Goal: Check status: Check status

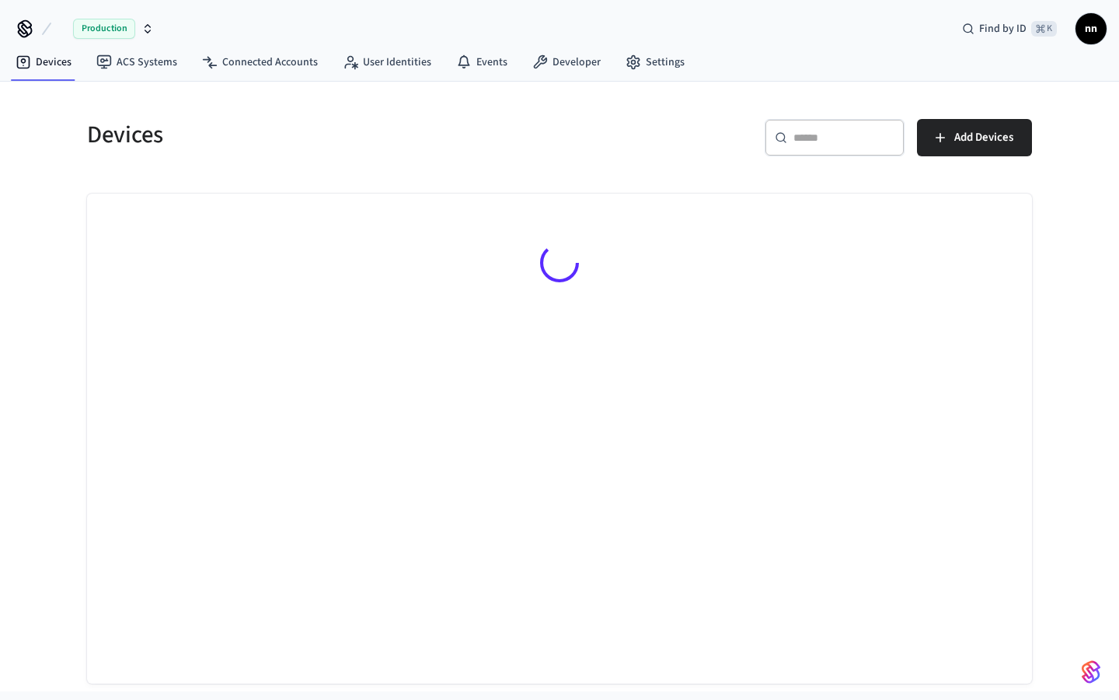
click at [840, 120] on div "​ ​" at bounding box center [835, 137] width 140 height 37
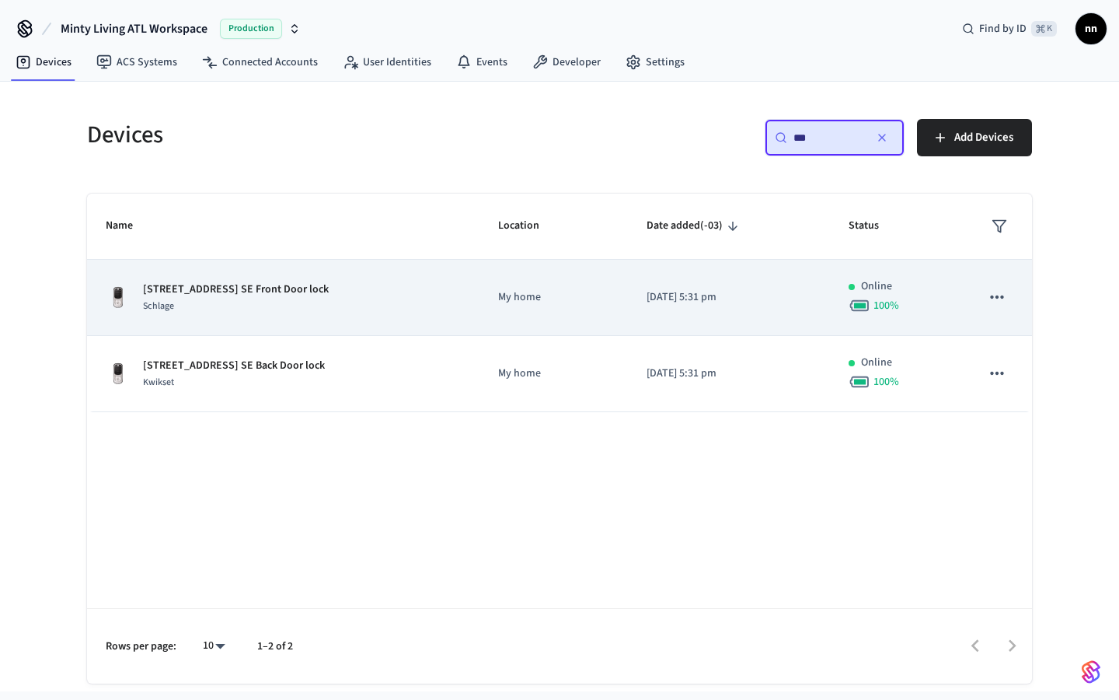
type input "***"
click at [229, 312] on div "Schlage" at bounding box center [236, 306] width 186 height 16
click at [316, 284] on p "[STREET_ADDRESS] SE Front Door lock" at bounding box center [236, 289] width 186 height 16
click at [281, 288] on p "[STREET_ADDRESS] SE Front Door lock" at bounding box center [236, 289] width 186 height 16
click at [184, 285] on p "[STREET_ADDRESS] SE Front Door lock" at bounding box center [236, 289] width 186 height 16
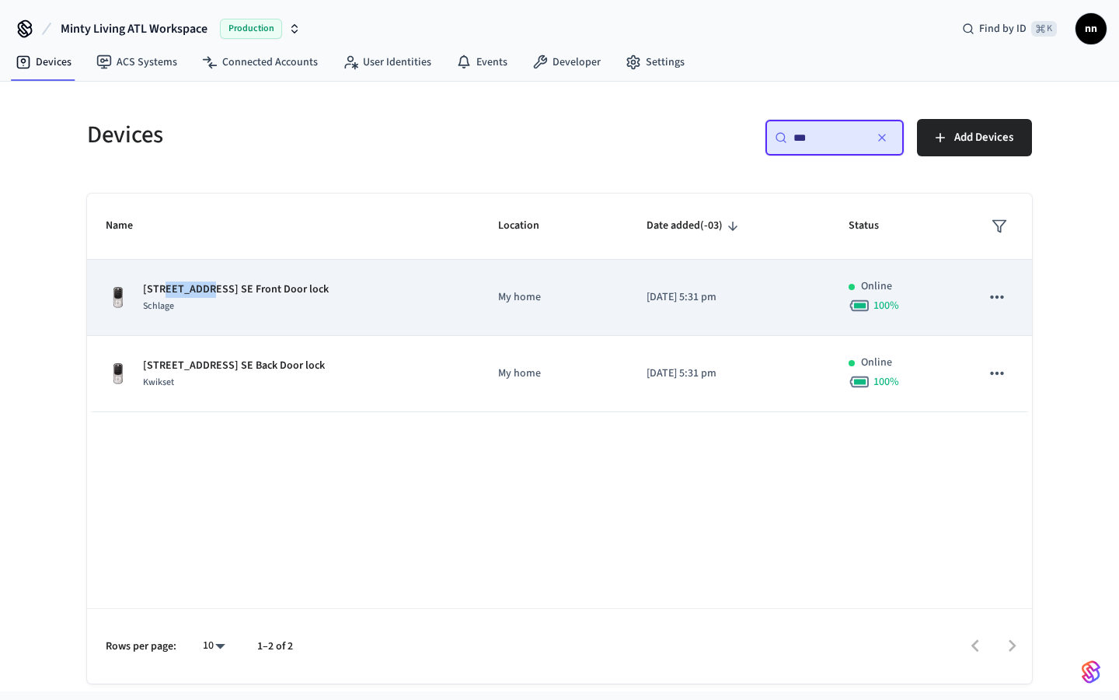
click at [184, 286] on p "[STREET_ADDRESS] SE Front Door lock" at bounding box center [236, 289] width 186 height 16
click at [240, 300] on div "Schlage" at bounding box center [236, 306] width 186 height 16
click at [609, 315] on td "My home" at bounding box center [554, 298] width 148 height 76
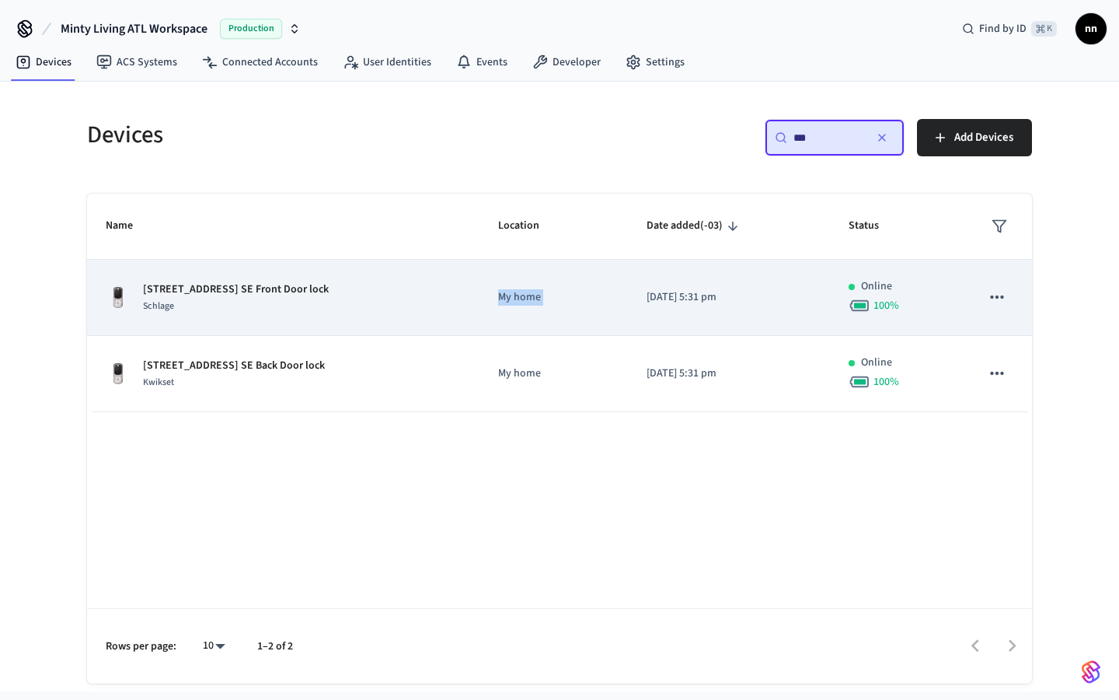
click at [609, 315] on td "My home" at bounding box center [554, 298] width 148 height 76
click at [306, 281] on p "[STREET_ADDRESS] SE Front Door lock" at bounding box center [236, 289] width 186 height 16
click at [273, 287] on p "[STREET_ADDRESS] SE Front Door lock" at bounding box center [236, 289] width 186 height 16
click at [273, 286] on p "[STREET_ADDRESS] SE Front Door lock" at bounding box center [236, 289] width 186 height 16
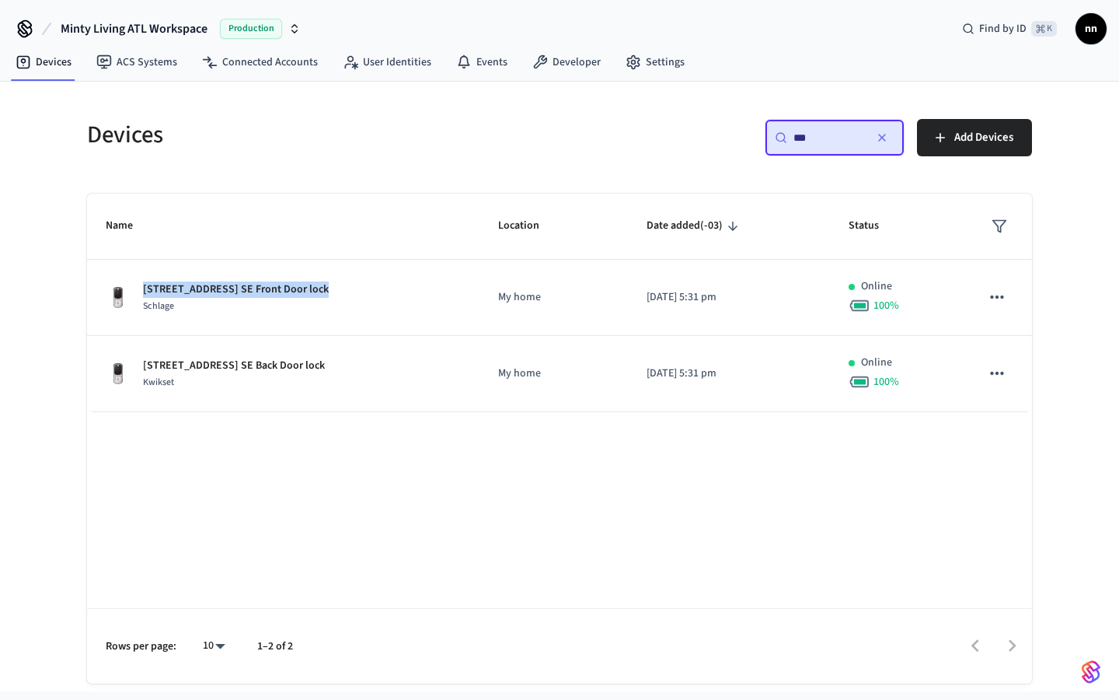
click at [885, 140] on icon "button" at bounding box center [882, 137] width 12 height 12
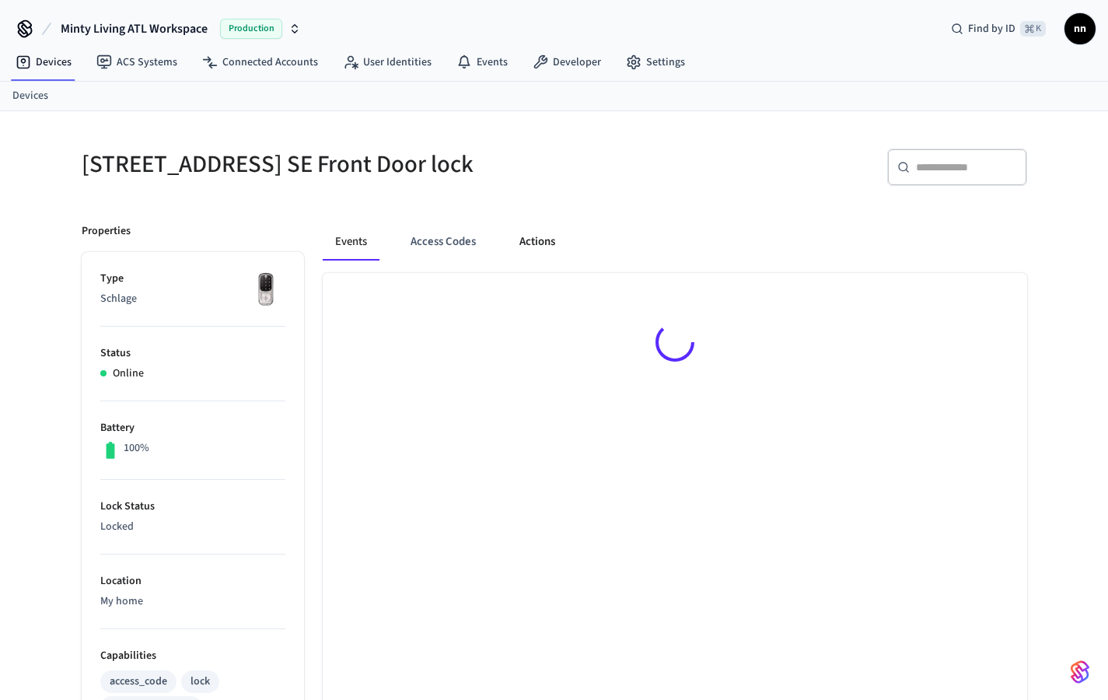
click at [546, 236] on button "Actions" at bounding box center [537, 241] width 61 height 37
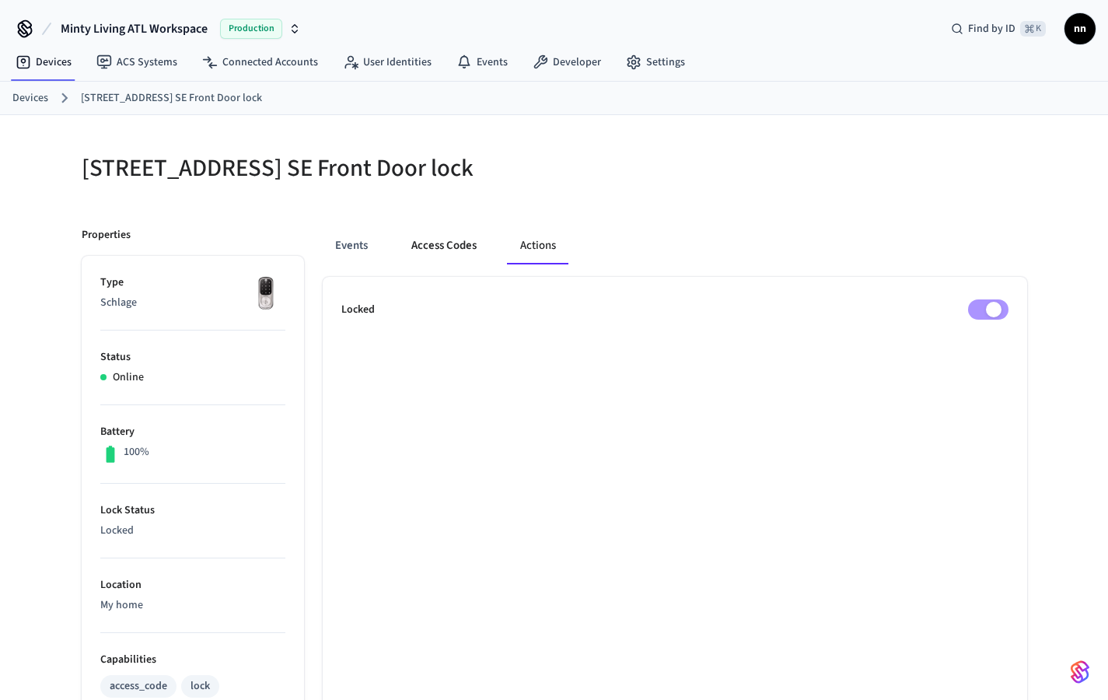
click at [441, 242] on button "Access Codes" at bounding box center [444, 245] width 90 height 37
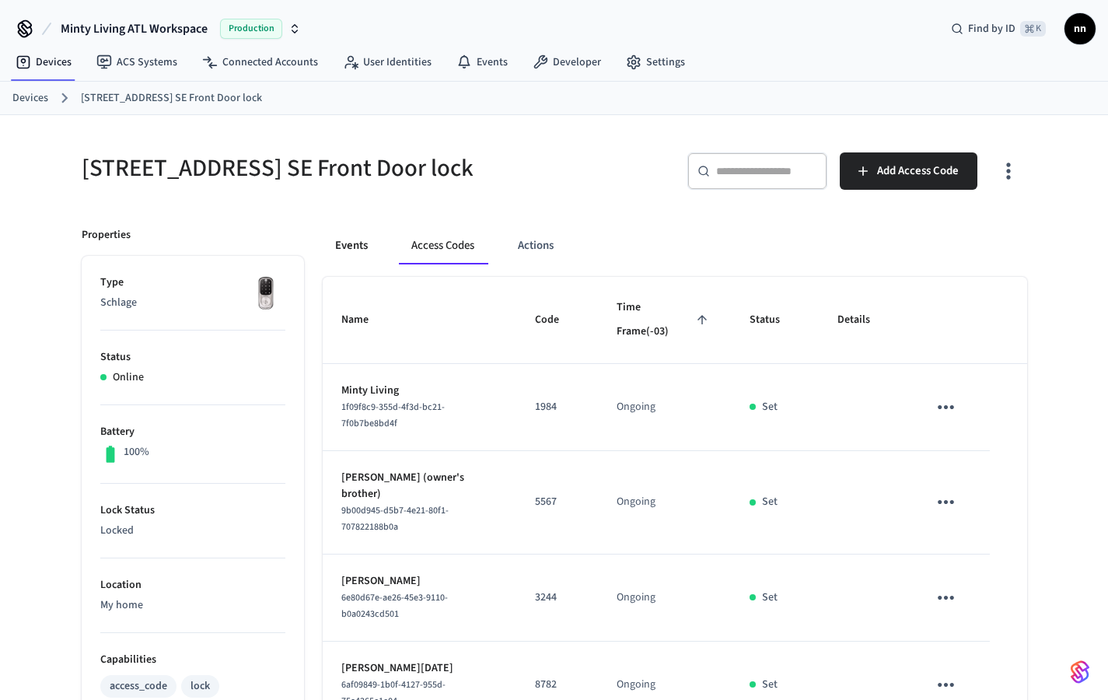
click at [375, 243] on button "Events" at bounding box center [352, 245] width 58 height 37
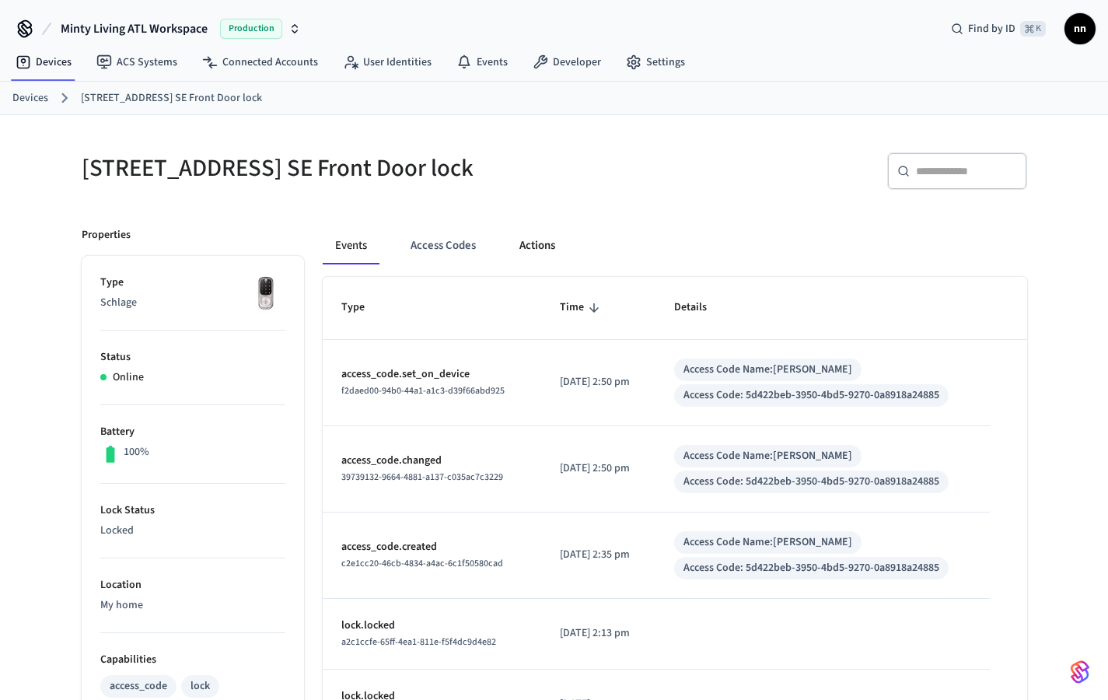
click at [537, 246] on button "Actions" at bounding box center [537, 245] width 61 height 37
